Goal: Register for event/course: Sign up to attend an event or enroll in a course

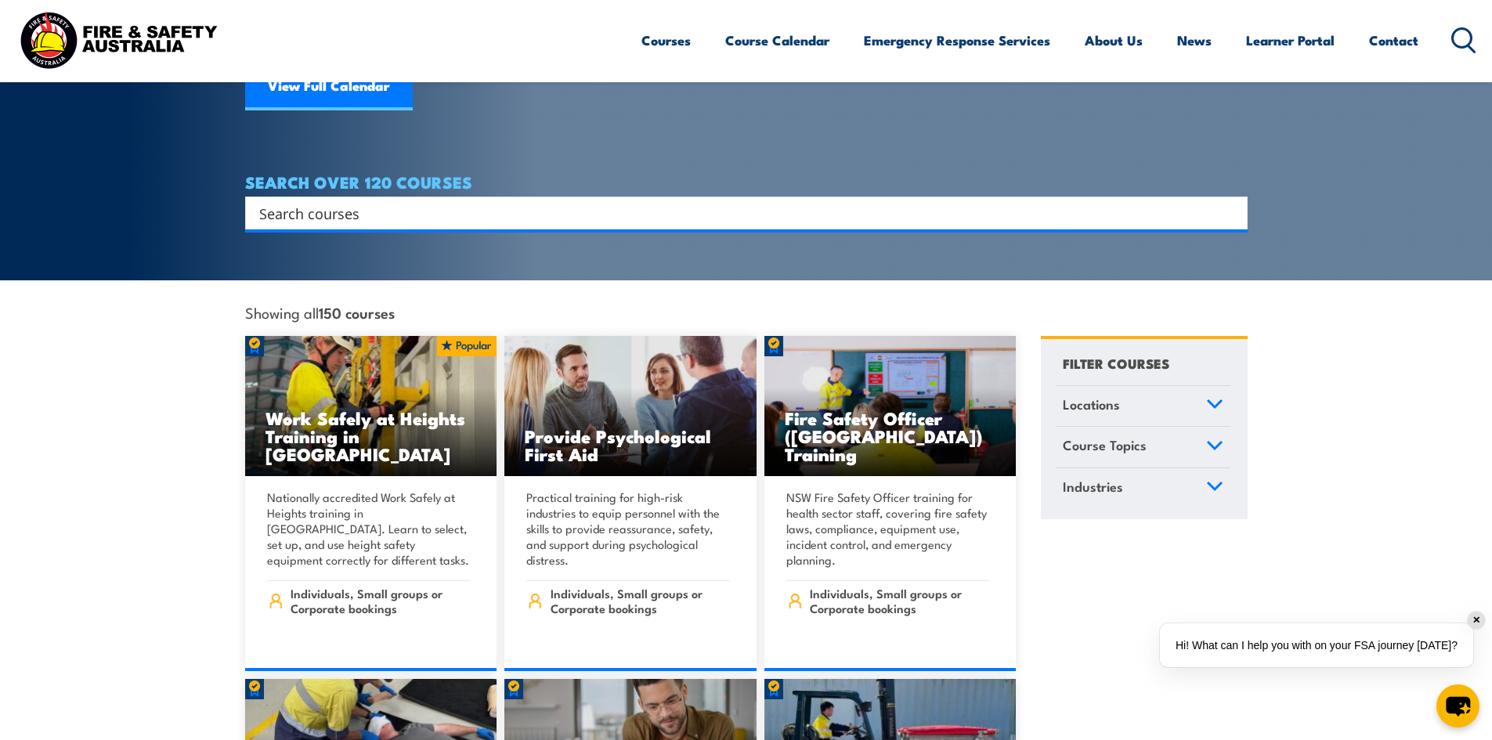
scroll to position [78, 0]
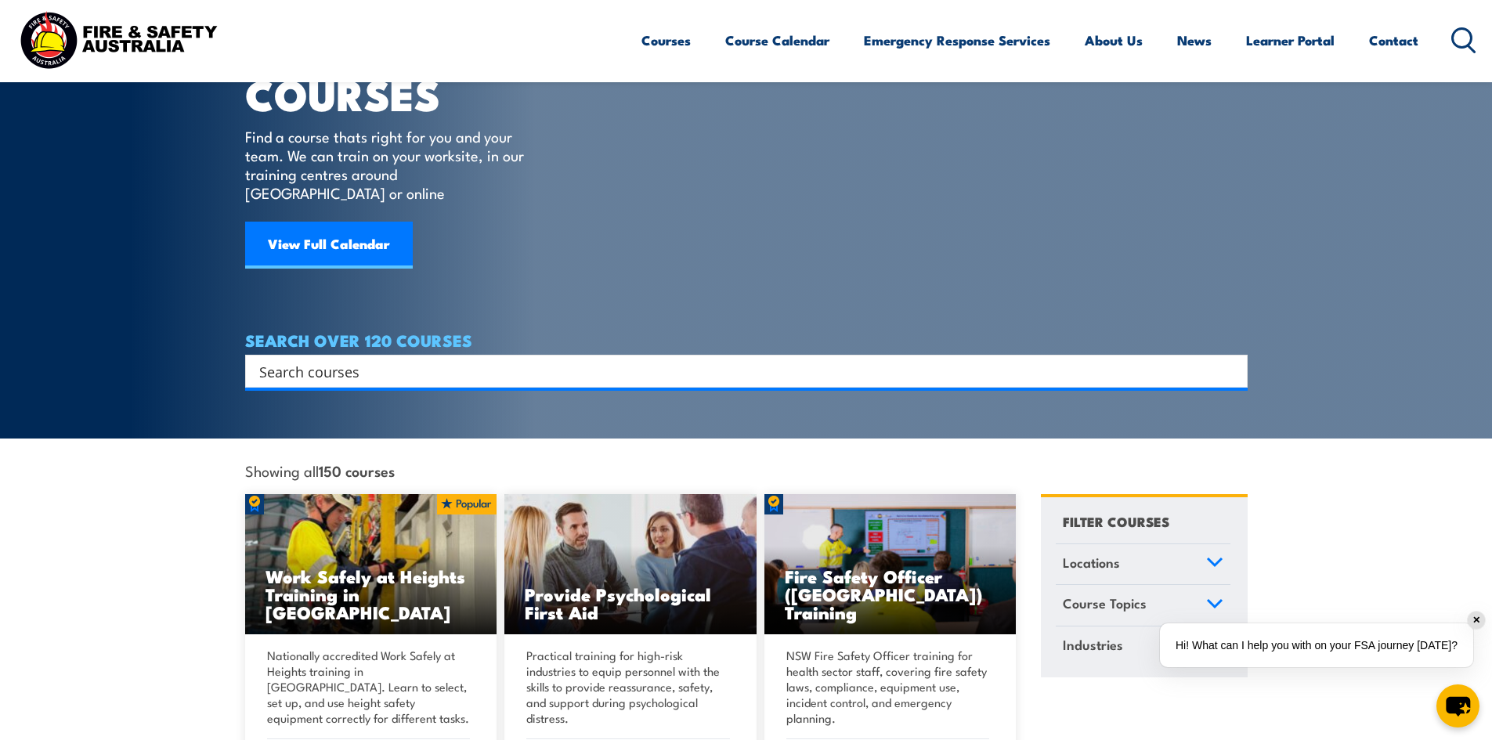
click at [326, 359] on input "Search input" at bounding box center [736, 370] width 954 height 23
type input "fire"
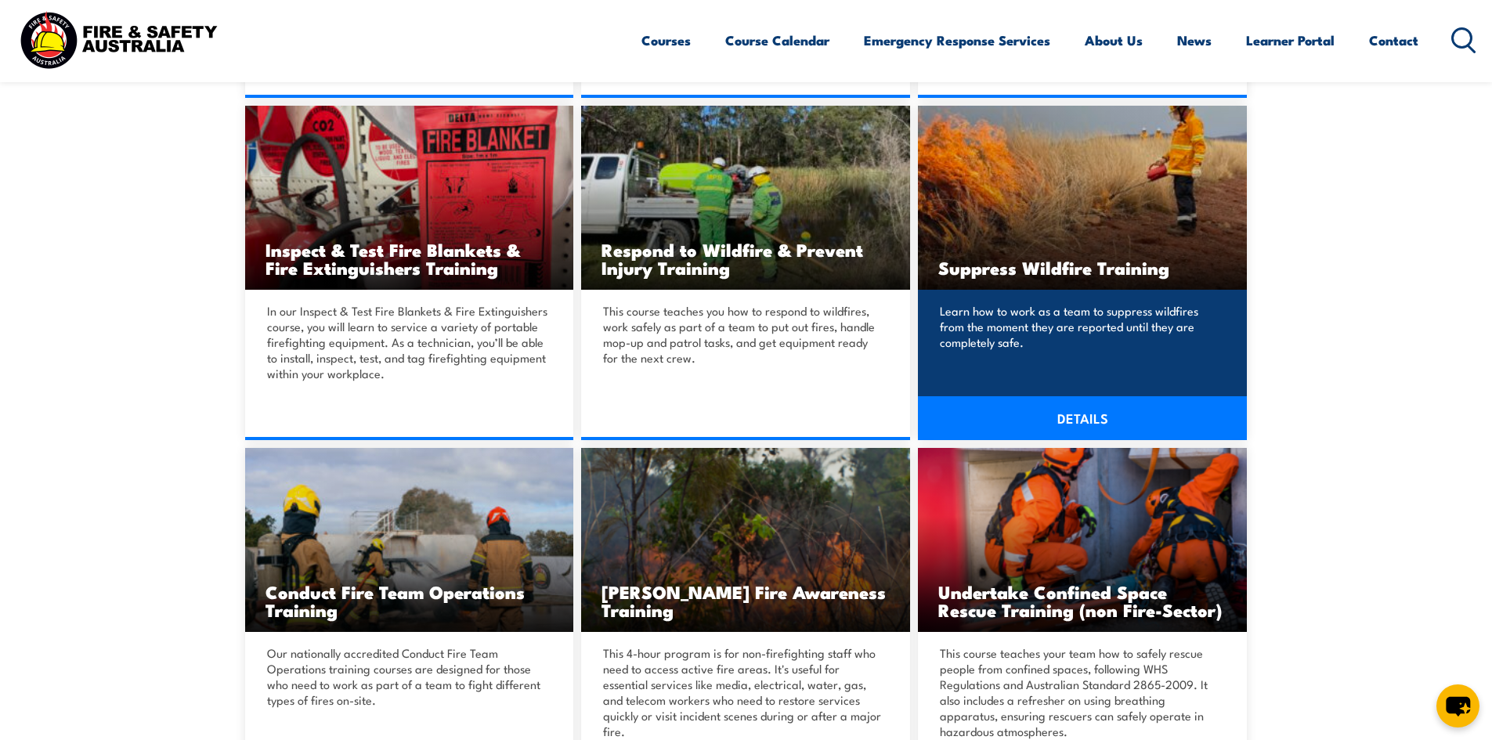
scroll to position [1488, 0]
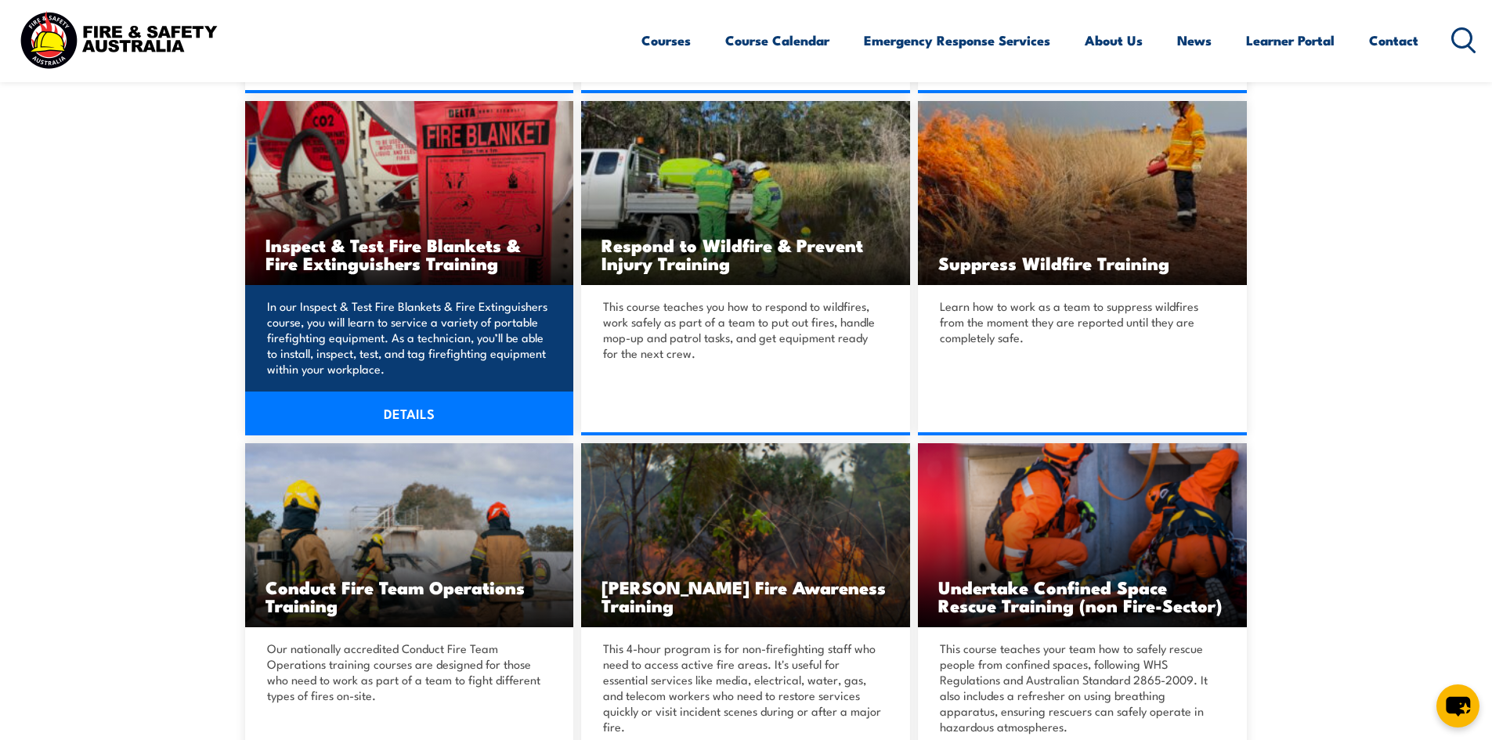
click at [417, 421] on link "DETAILS" at bounding box center [409, 414] width 329 height 44
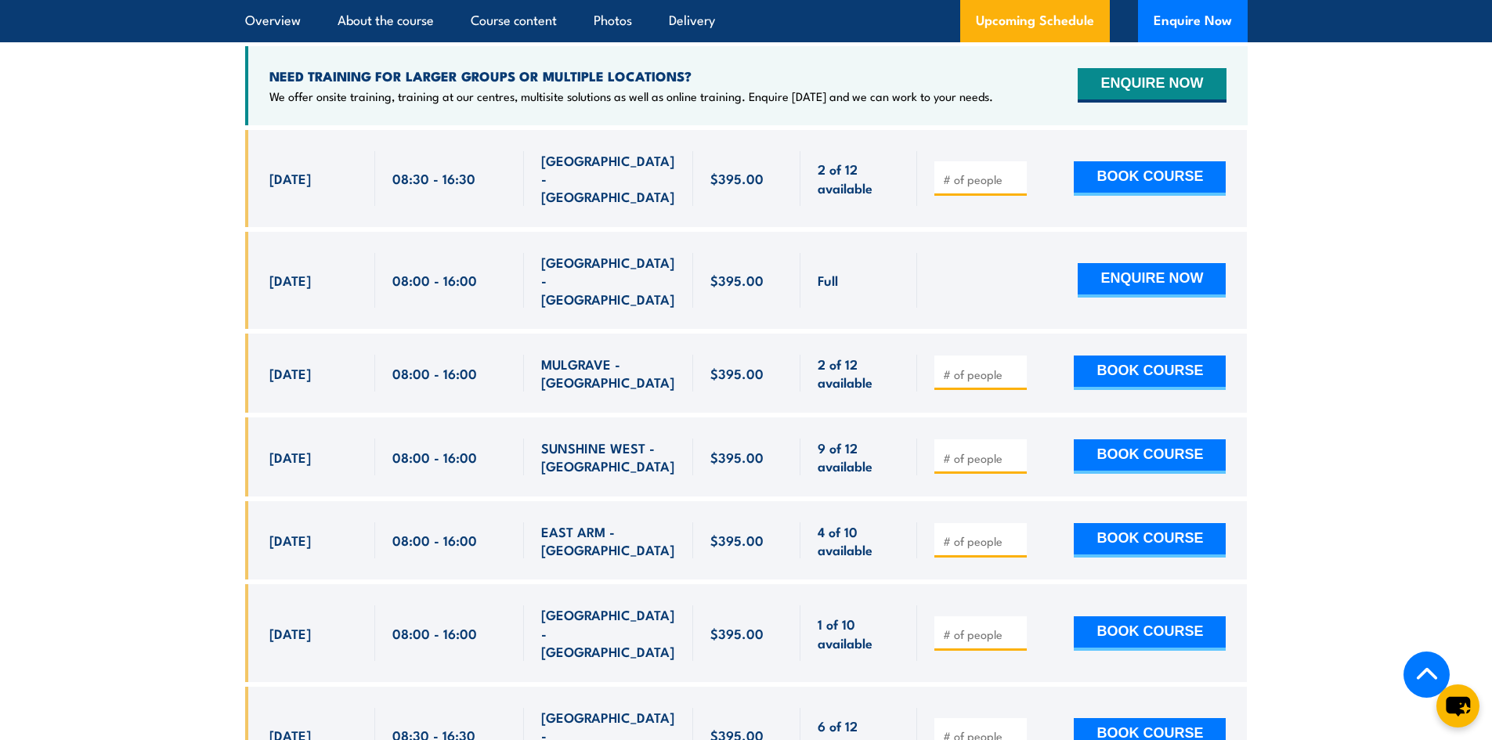
scroll to position [2819, 0]
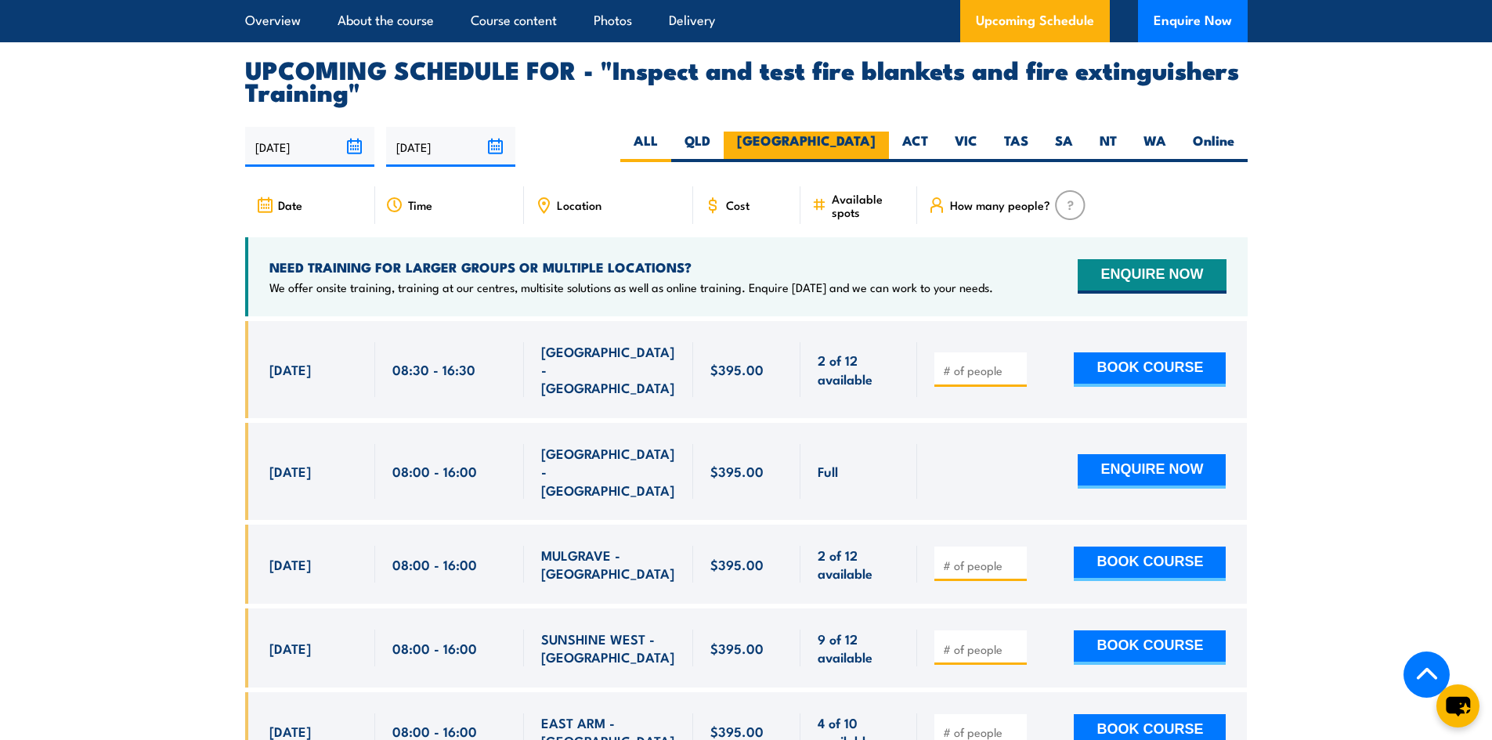
click at [840, 162] on label "[GEOGRAPHIC_DATA]" at bounding box center [806, 147] width 165 height 31
click at [876, 142] on input "[GEOGRAPHIC_DATA]" at bounding box center [881, 137] width 10 height 10
radio input "true"
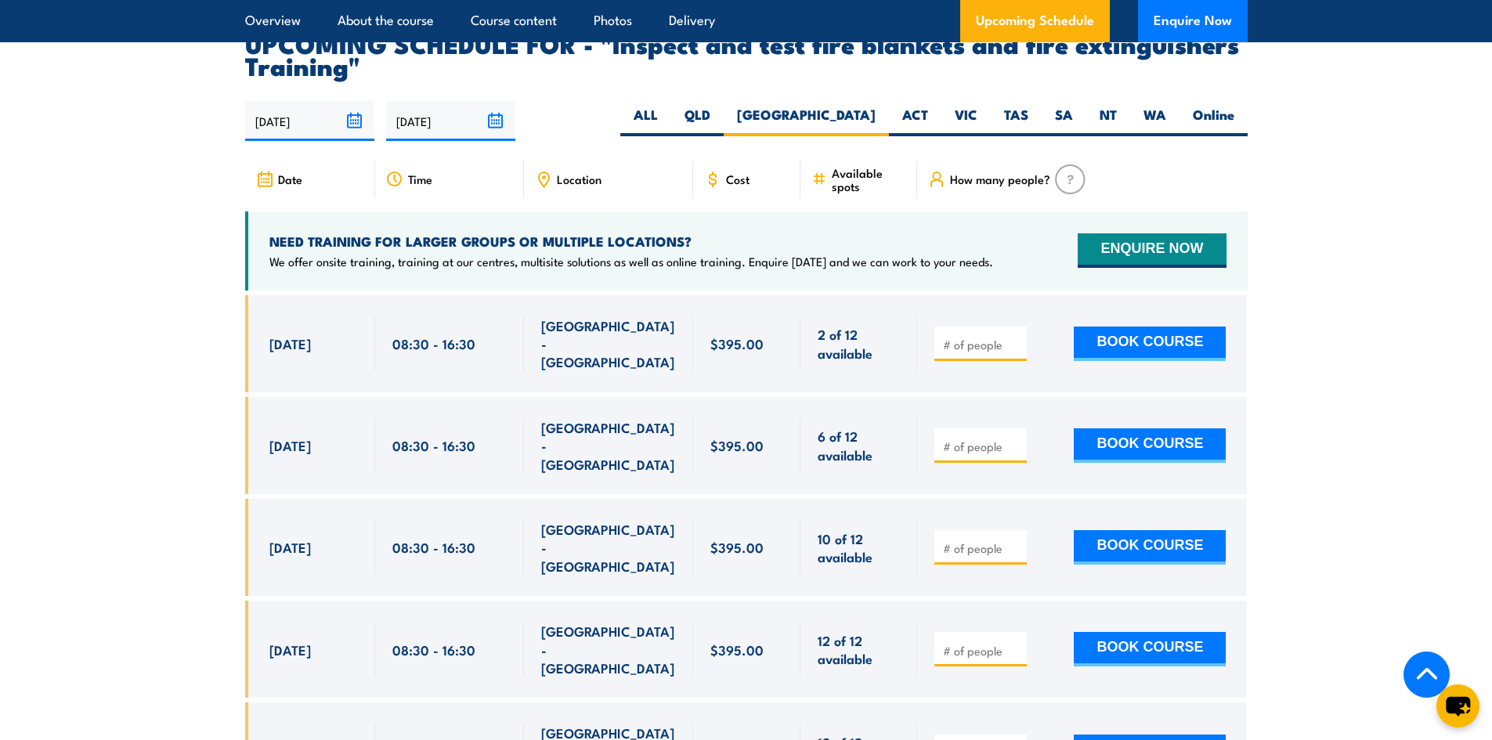
scroll to position [2927, 0]
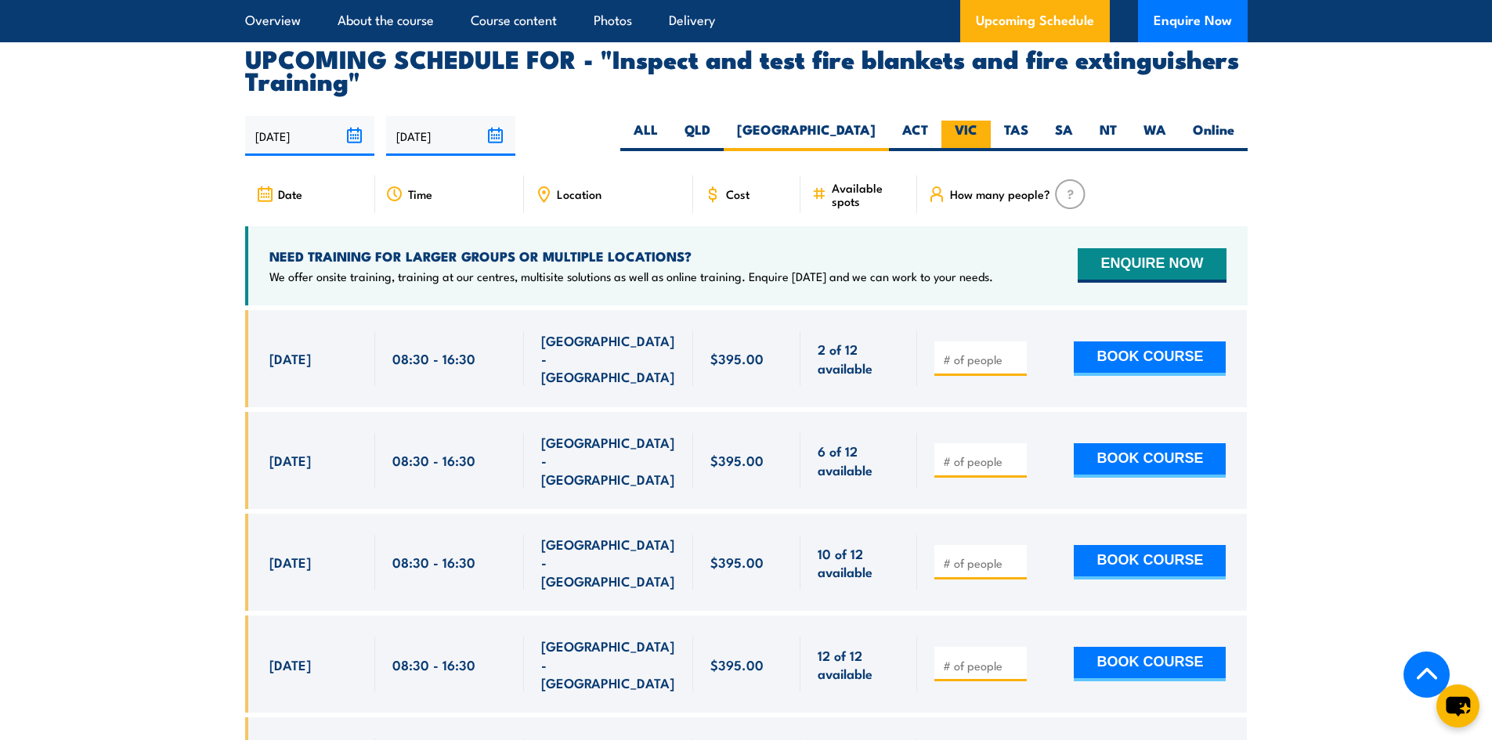
click at [955, 151] on label "VIC" at bounding box center [965, 136] width 49 height 31
click at [977, 131] on input "VIC" at bounding box center [982, 126] width 10 height 10
radio input "true"
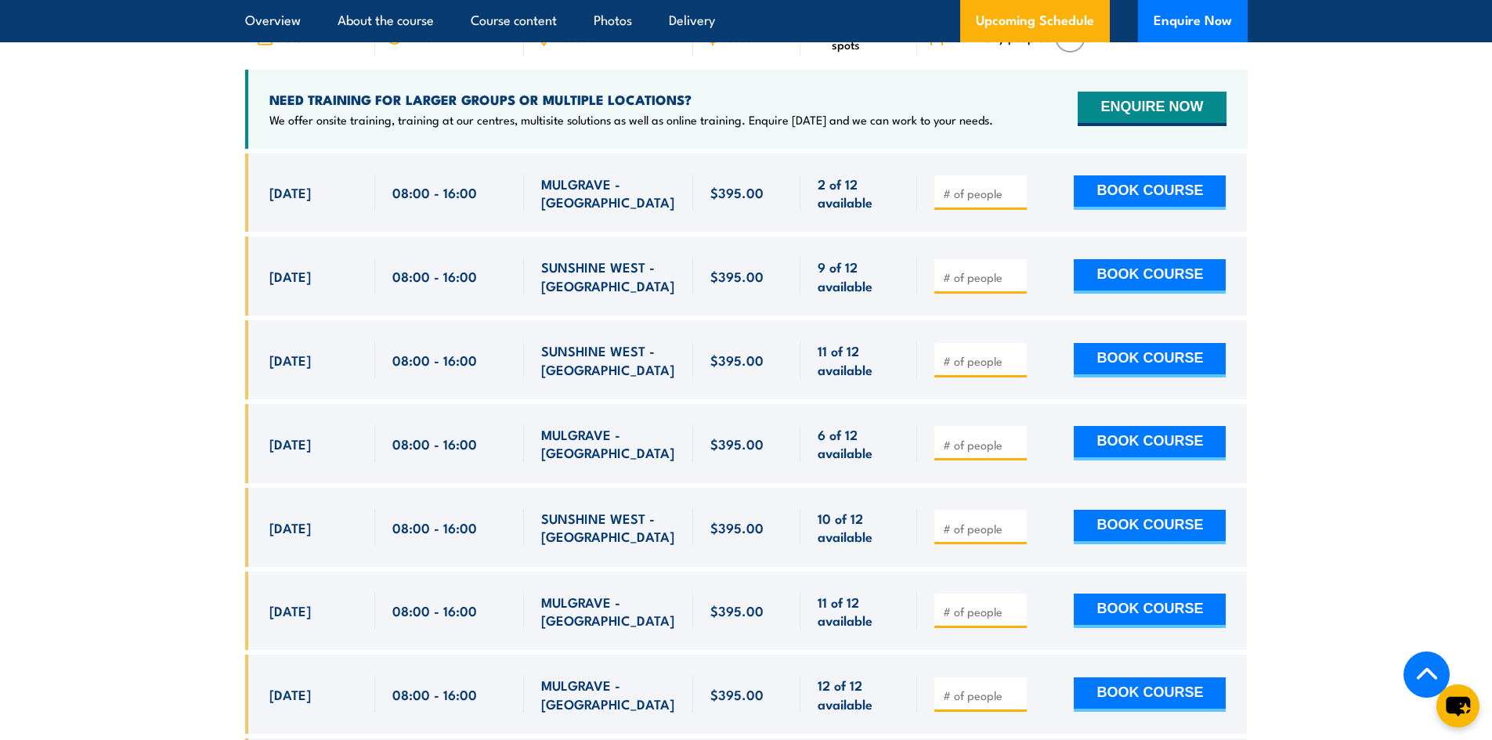
scroll to position [2830, 0]
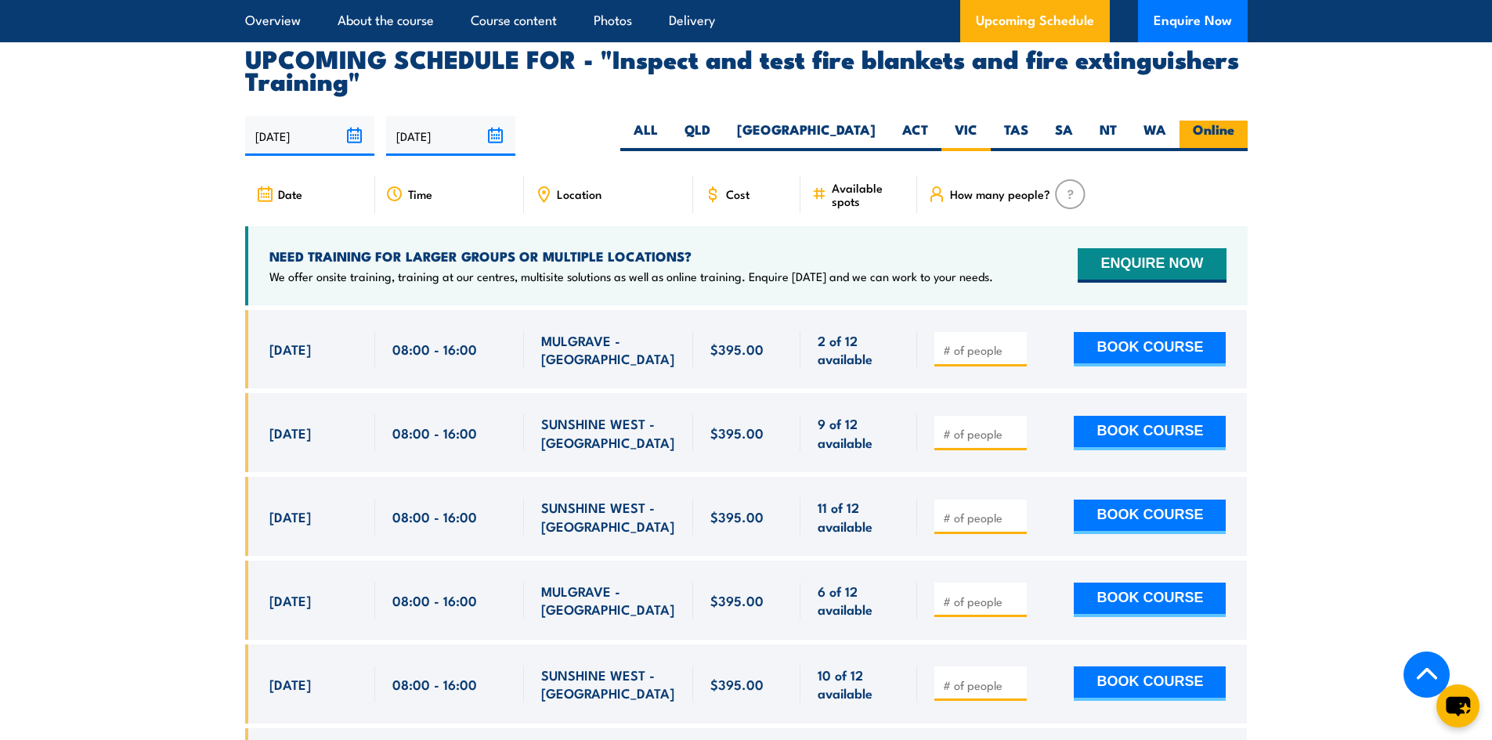
click at [1214, 151] on label "Online" at bounding box center [1213, 136] width 68 height 31
click at [1234, 131] on input "Online" at bounding box center [1239, 126] width 10 height 10
radio input "true"
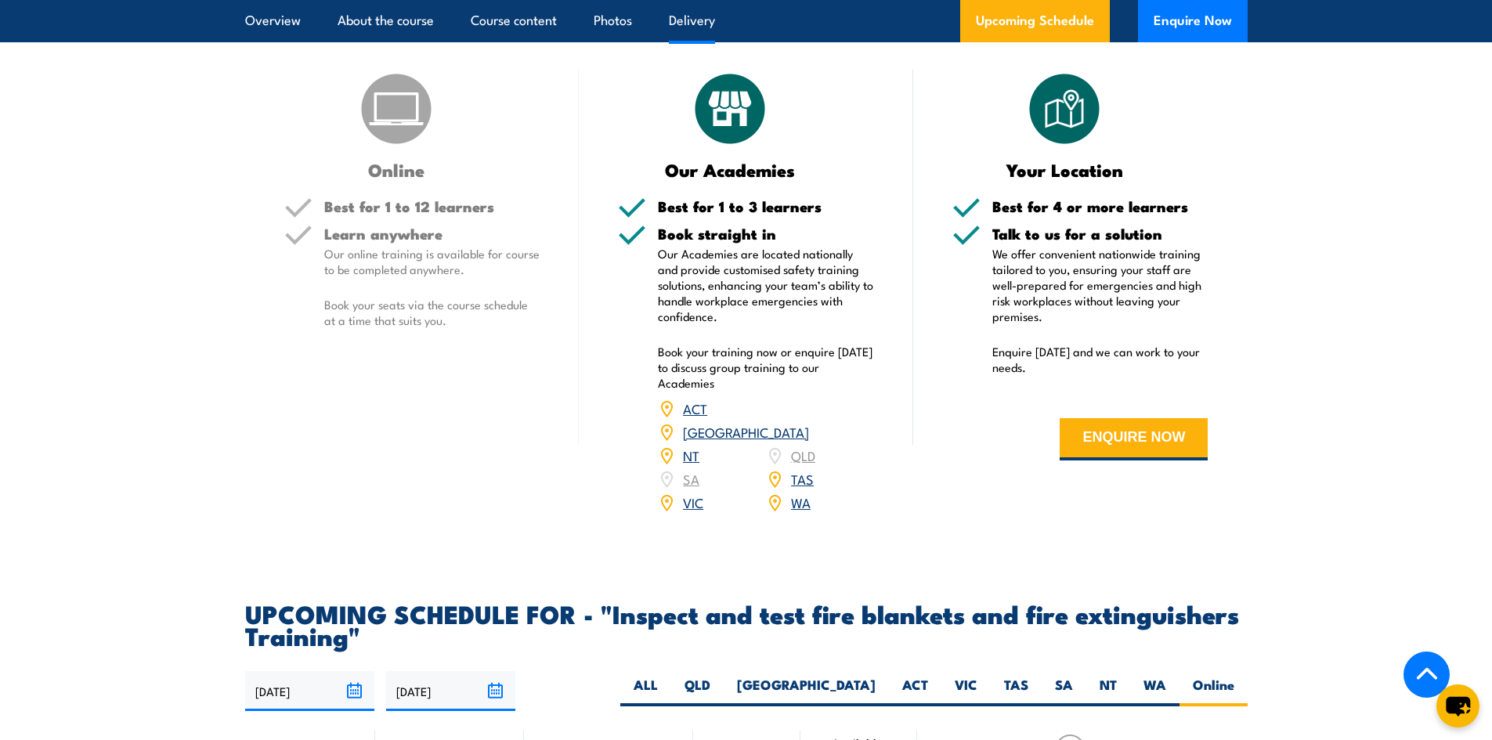
scroll to position [1969, 0]
